Goal: Information Seeking & Learning: Learn about a topic

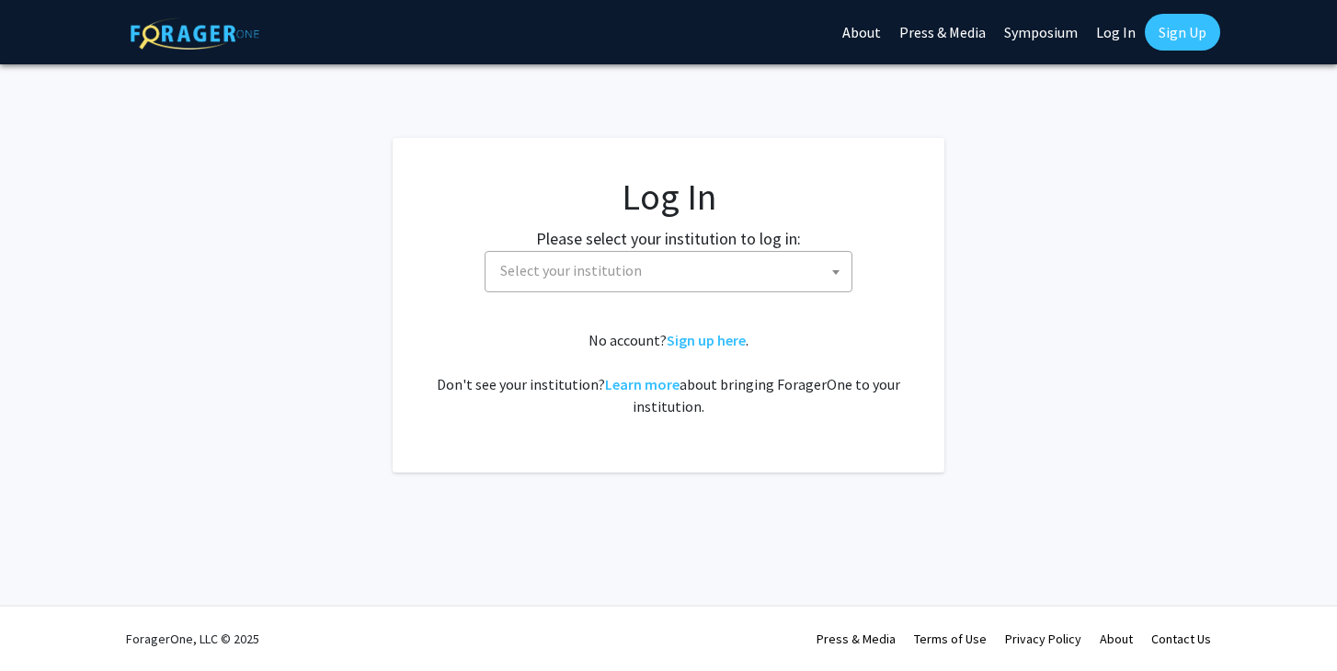
click at [706, 264] on span "Select your institution" at bounding box center [672, 271] width 359 height 38
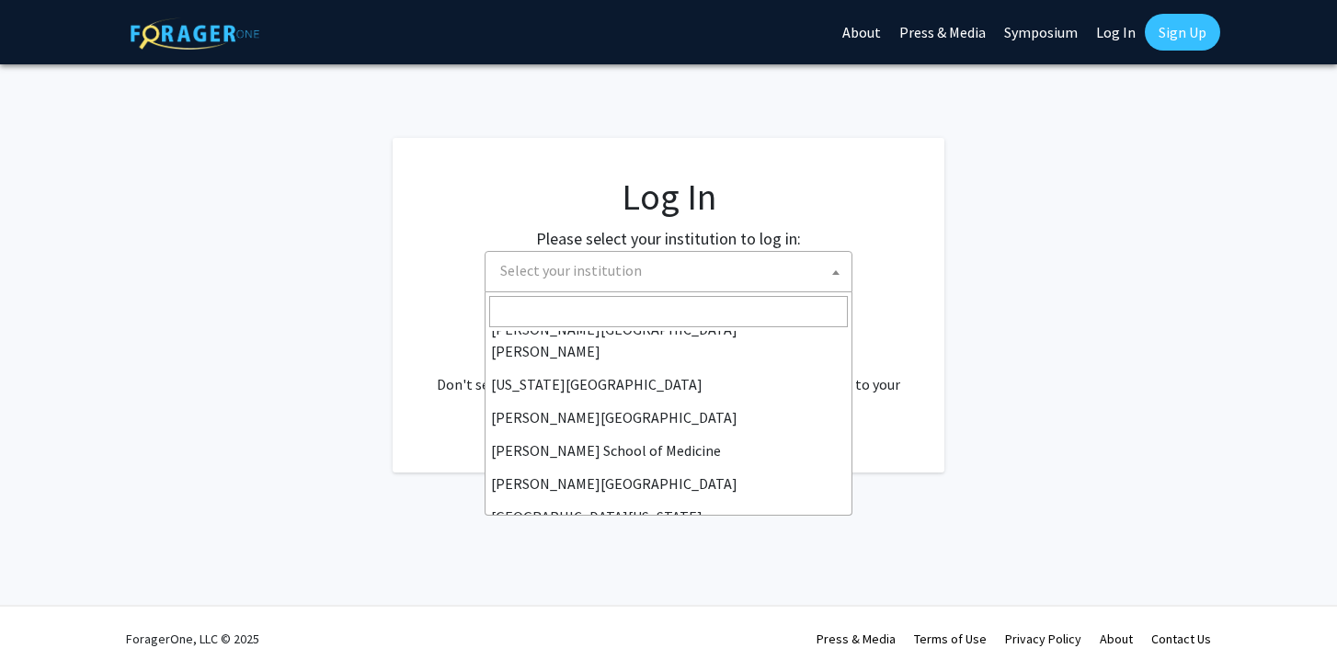
scroll to position [644, 0]
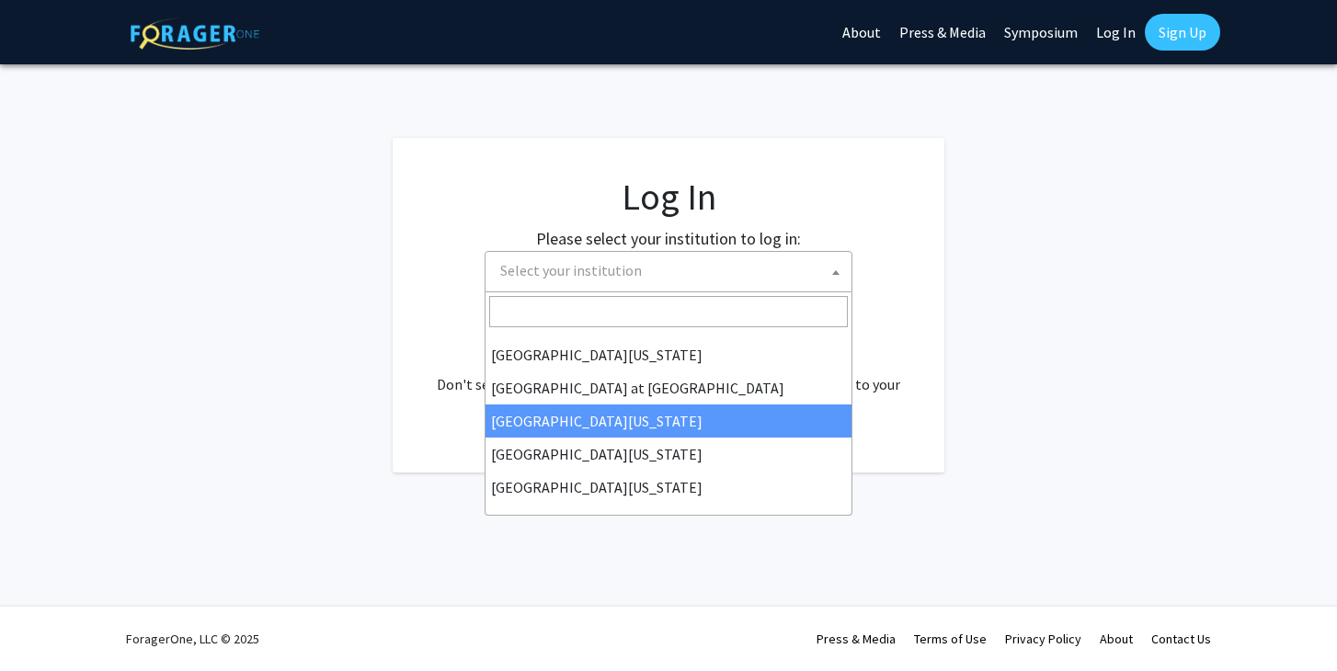
select select "13"
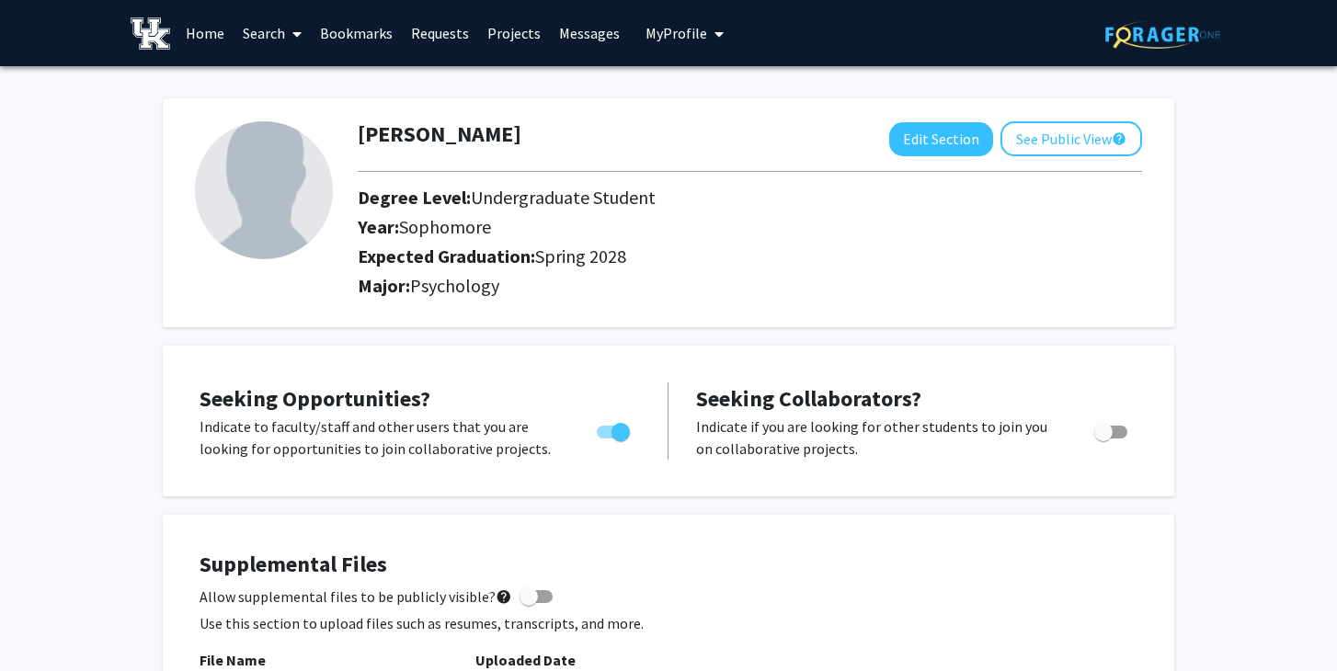
click at [214, 37] on link "Home" at bounding box center [205, 33] width 57 height 64
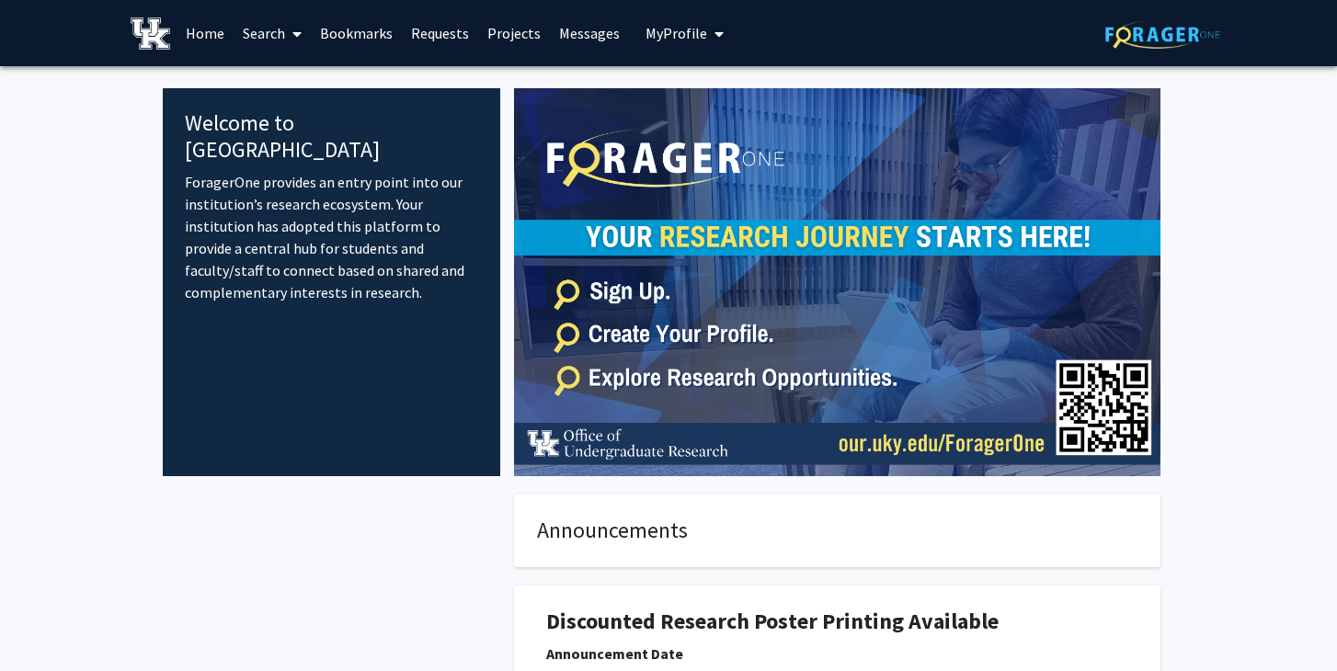
click at [275, 31] on link "Search" at bounding box center [272, 33] width 77 height 64
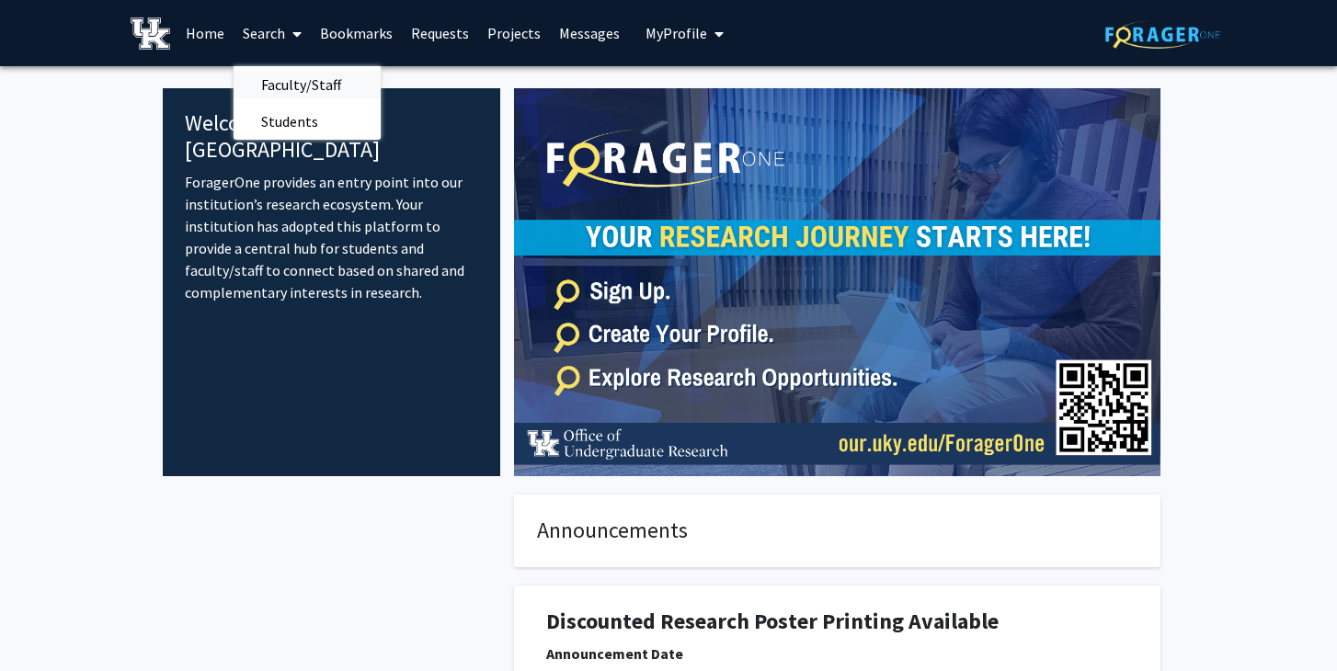
click at [304, 81] on span "Faculty/Staff" at bounding box center [301, 84] width 135 height 37
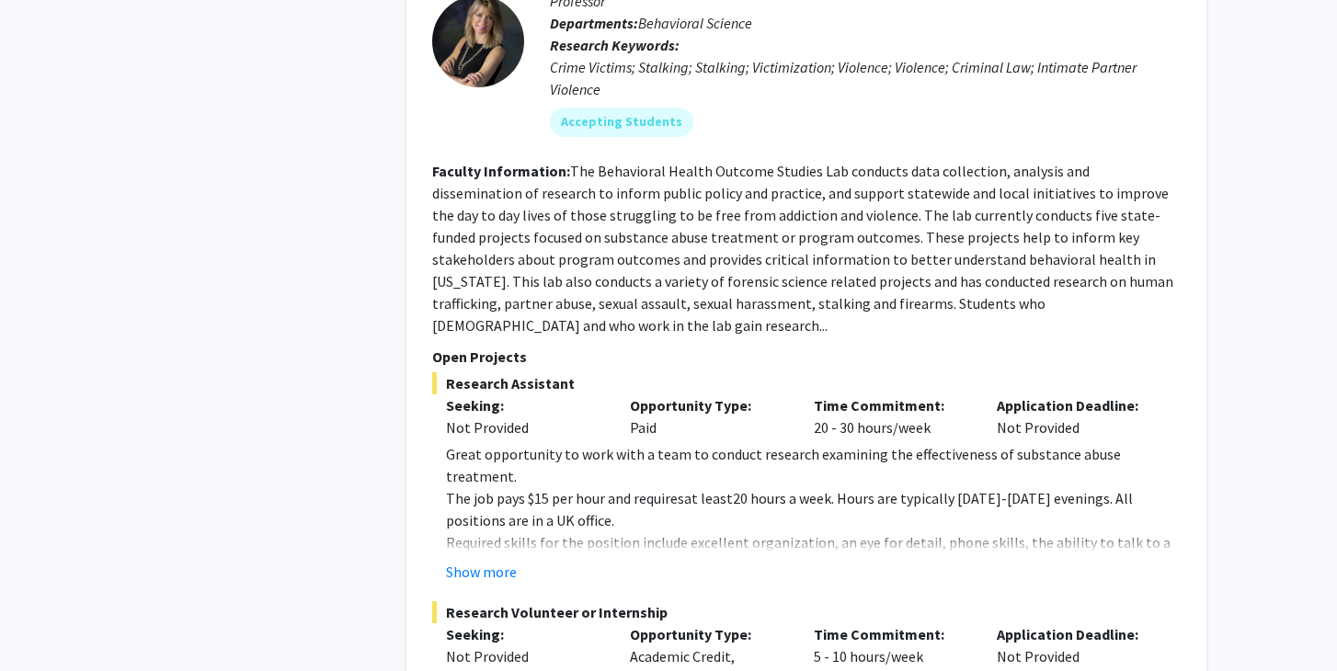
scroll to position [7178, 0]
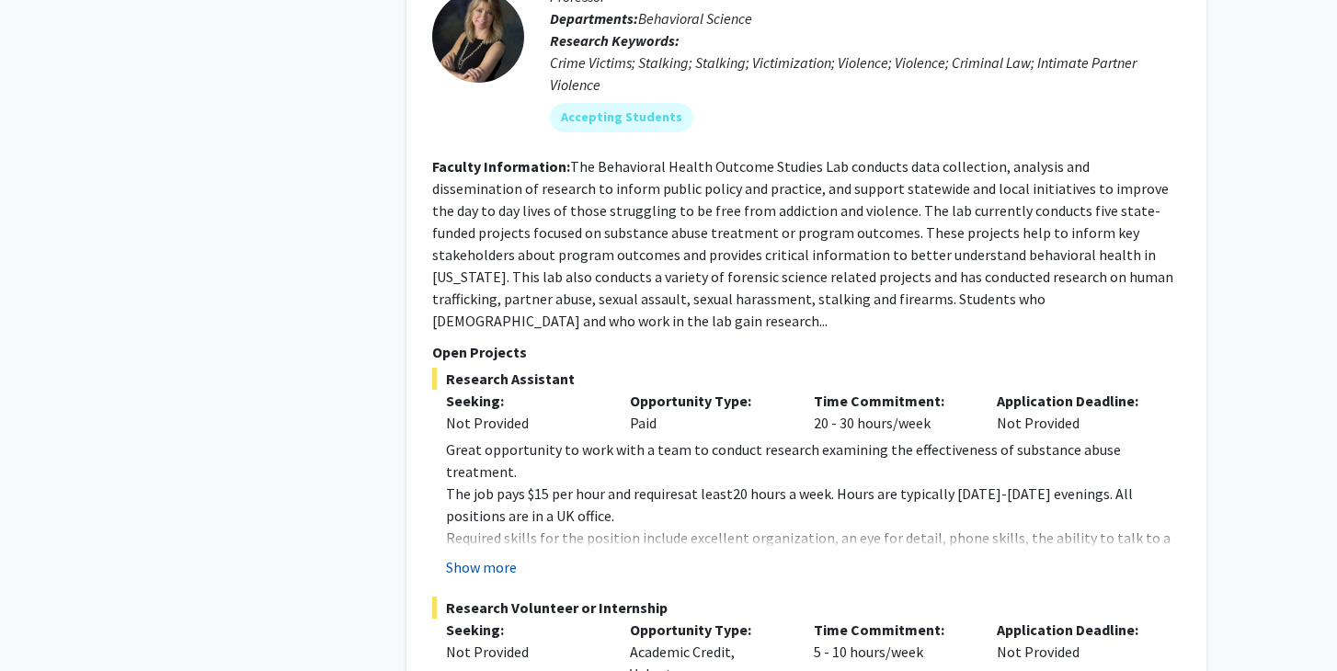
click at [488, 556] on button "Show more" at bounding box center [481, 567] width 71 height 22
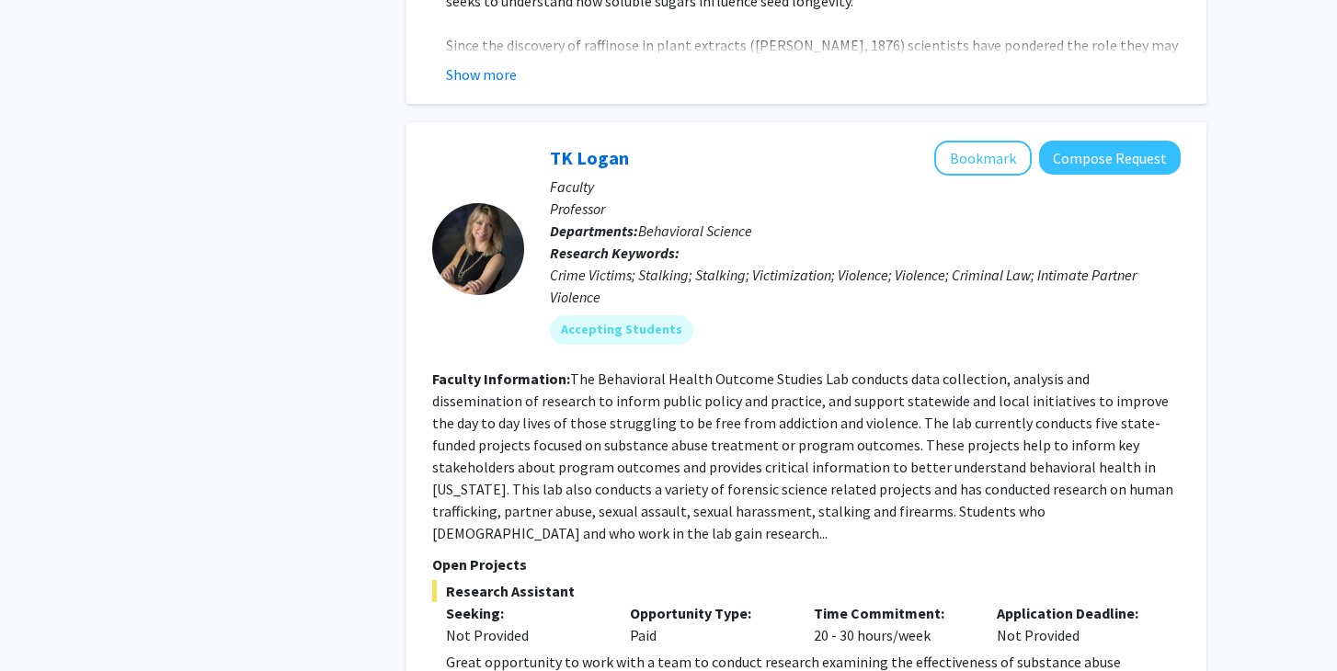
scroll to position [6964, 0]
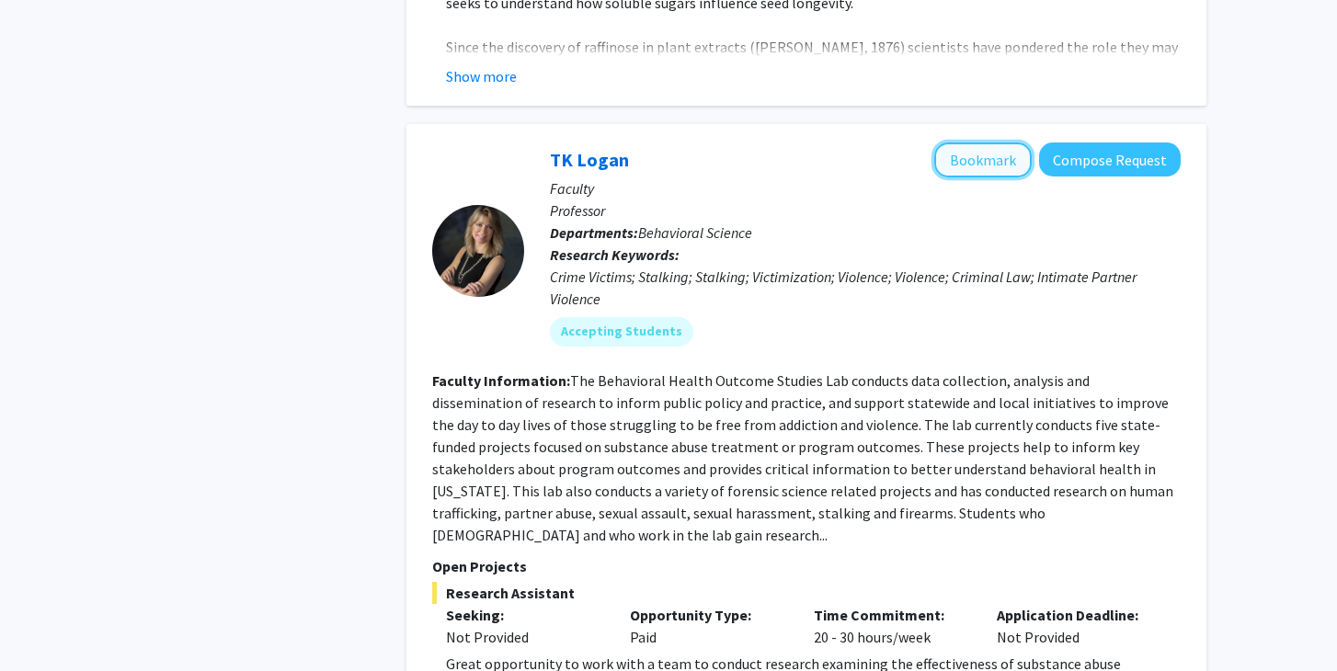
click at [989, 143] on button "Bookmark" at bounding box center [982, 160] width 97 height 35
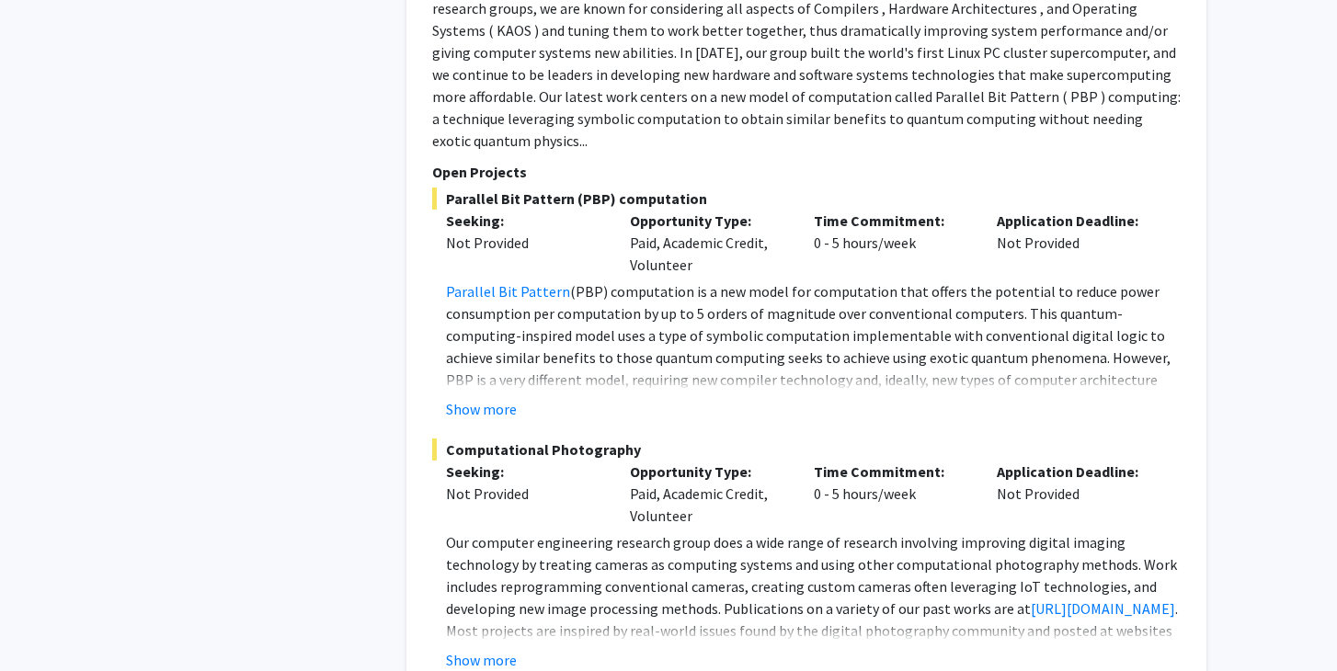
scroll to position [10068, 0]
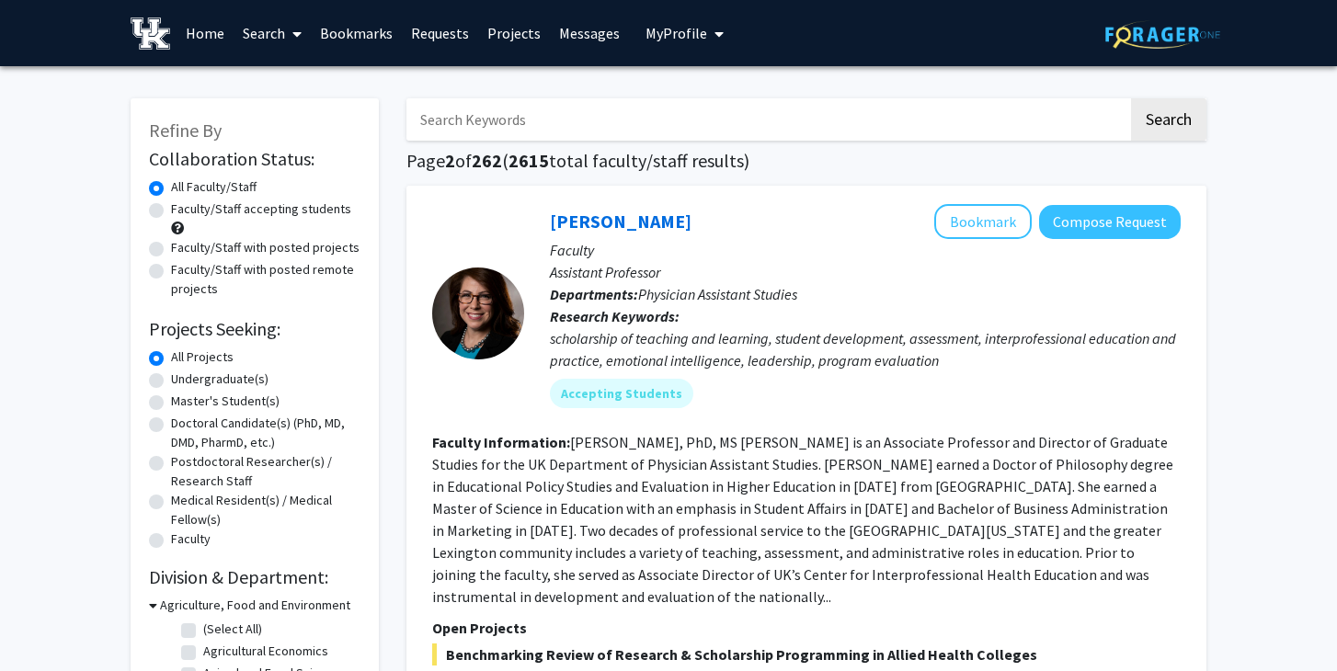
click at [171, 383] on label "Undergraduate(s)" at bounding box center [219, 379] width 97 height 19
click at [171, 382] on input "Undergraduate(s)" at bounding box center [177, 376] width 12 height 12
radio input "true"
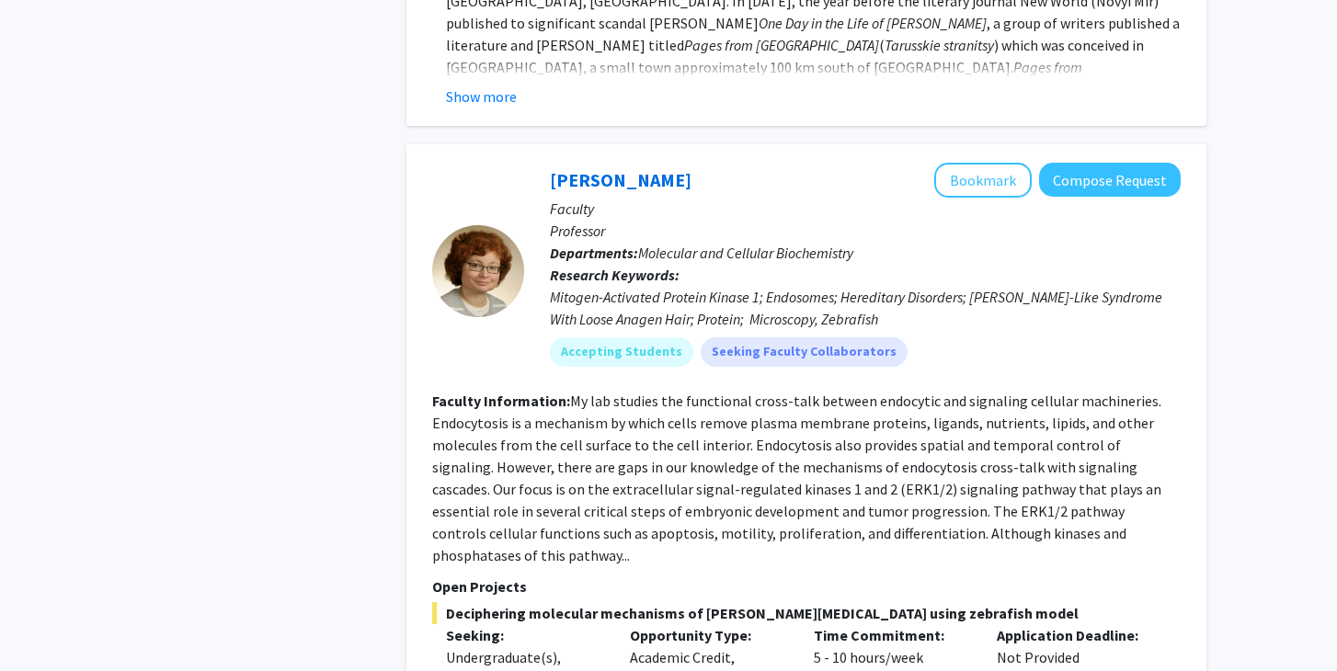
scroll to position [8888, 0]
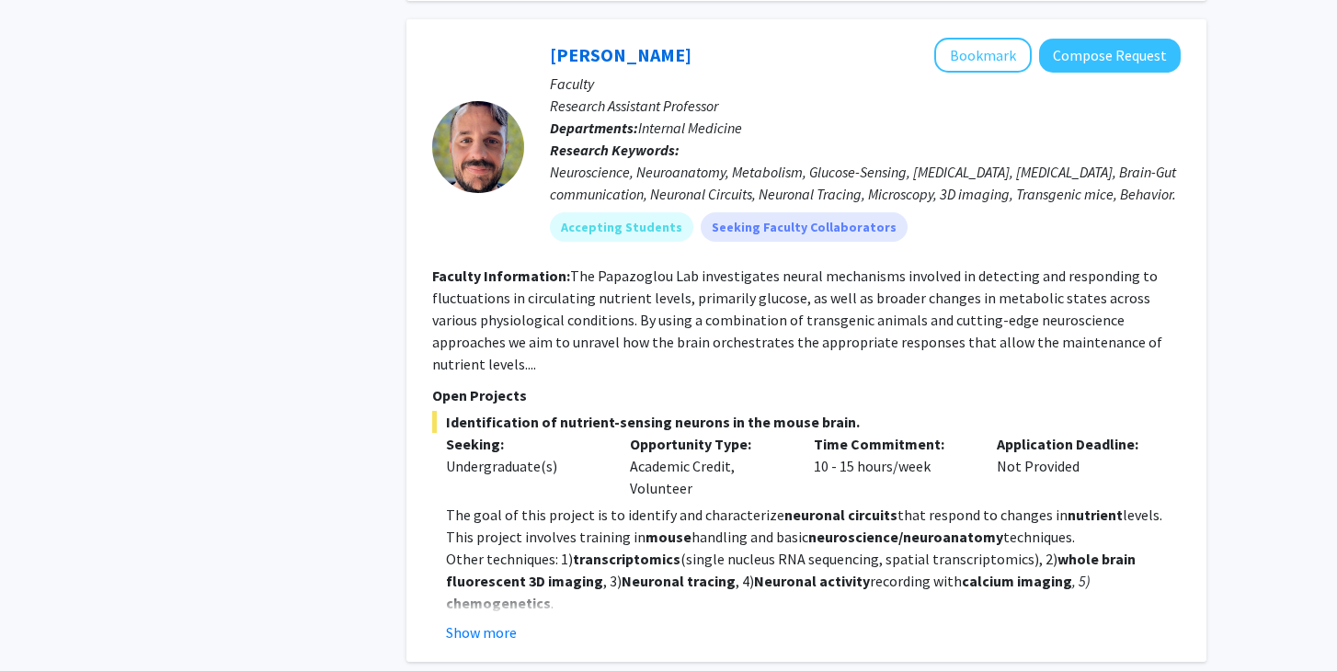
scroll to position [895, 0]
click at [507, 621] on button "Show more" at bounding box center [481, 632] width 71 height 22
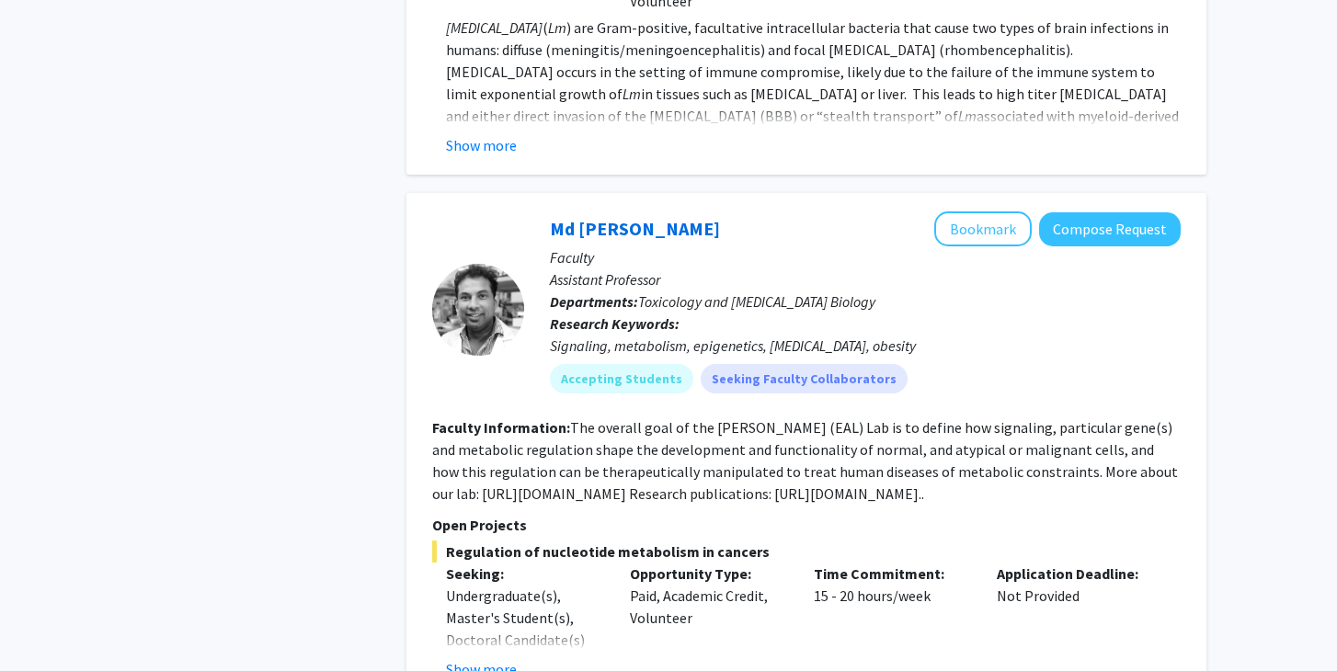
scroll to position [4342, 0]
click at [480, 659] on button "Show more" at bounding box center [481, 670] width 71 height 22
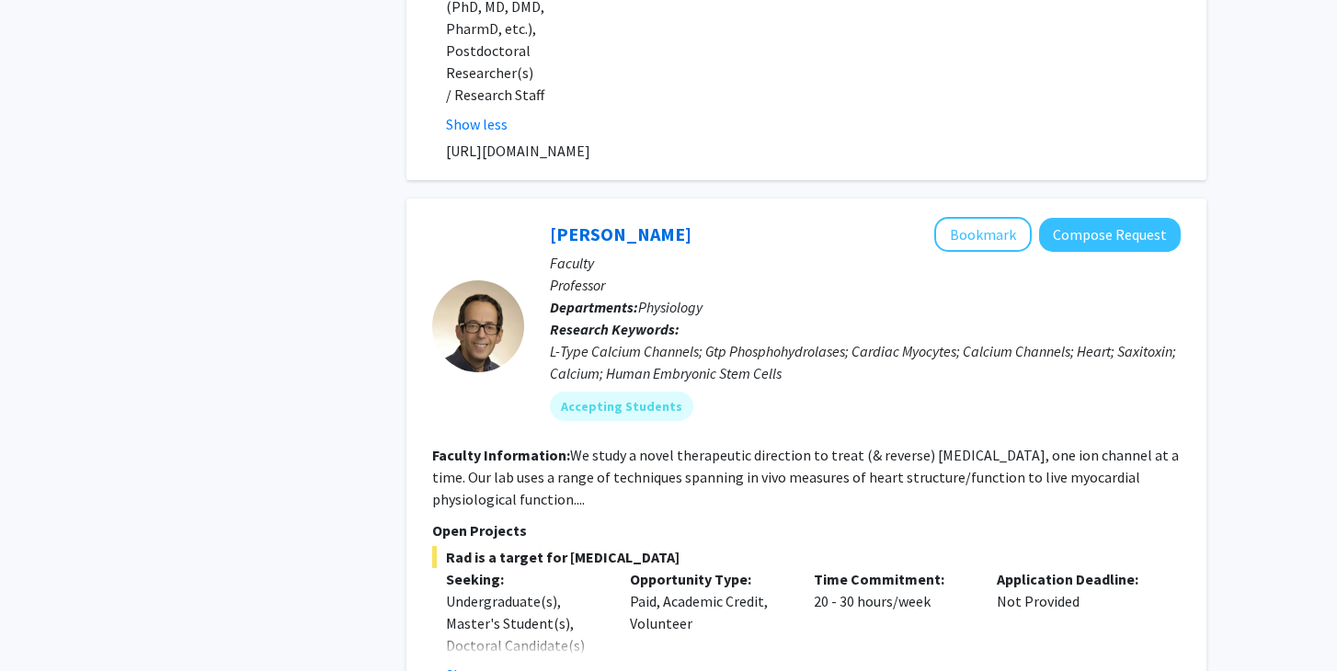
scroll to position [5151, 0]
